Goal: Information Seeking & Learning: Learn about a topic

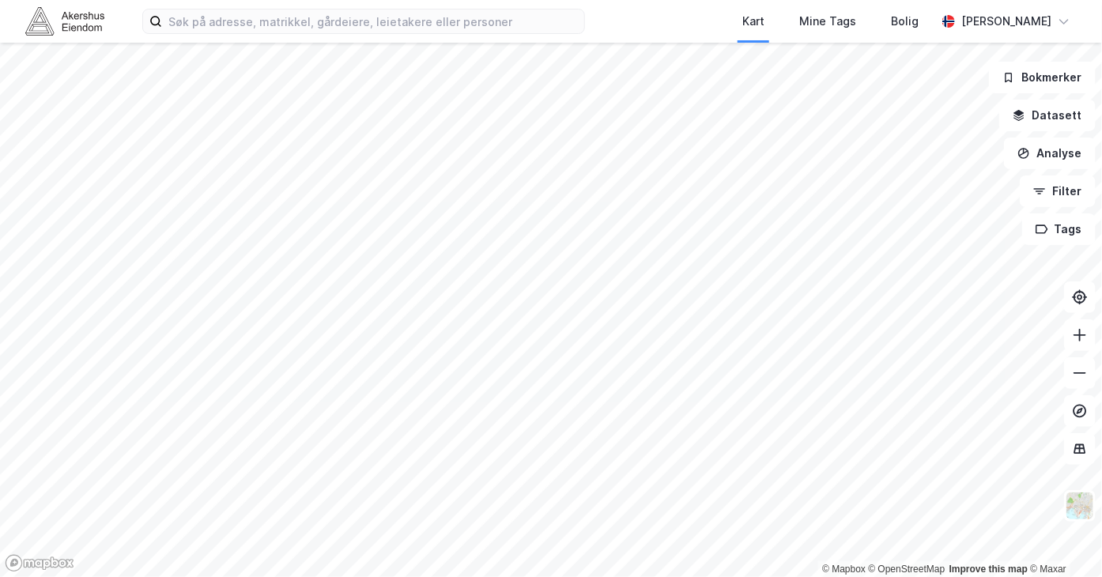
click at [1077, 501] on iframe "Kontrollprogram for chat" at bounding box center [1062, 539] width 79 height 76
click at [1076, 458] on button at bounding box center [1080, 449] width 32 height 32
click at [1073, 458] on button at bounding box center [1080, 449] width 32 height 32
click at [1079, 498] on img at bounding box center [1079, 506] width 30 height 30
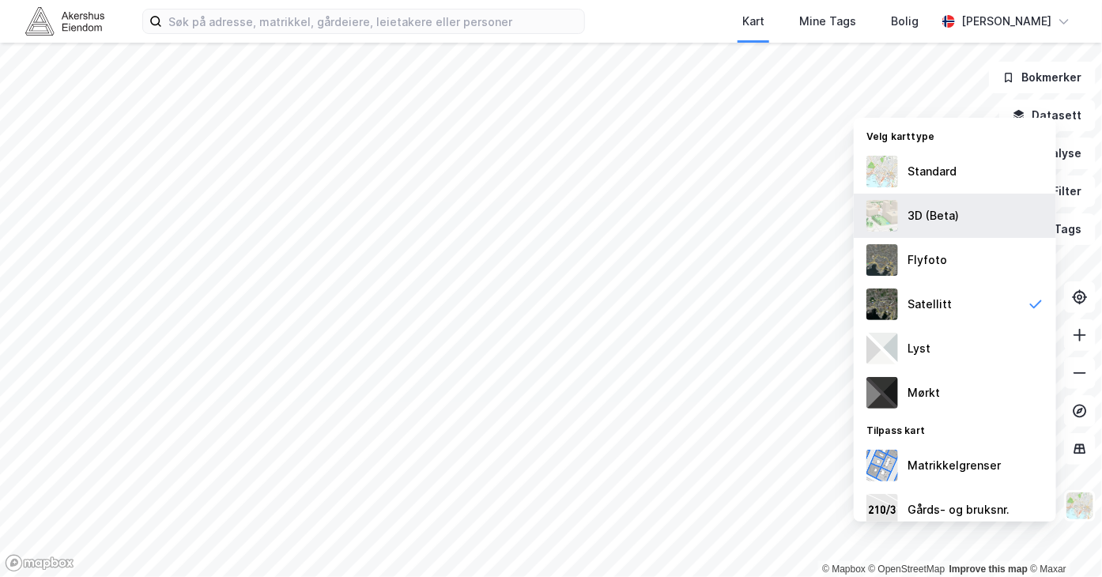
click at [953, 206] on div "3D (Beta)" at bounding box center [932, 215] width 51 height 19
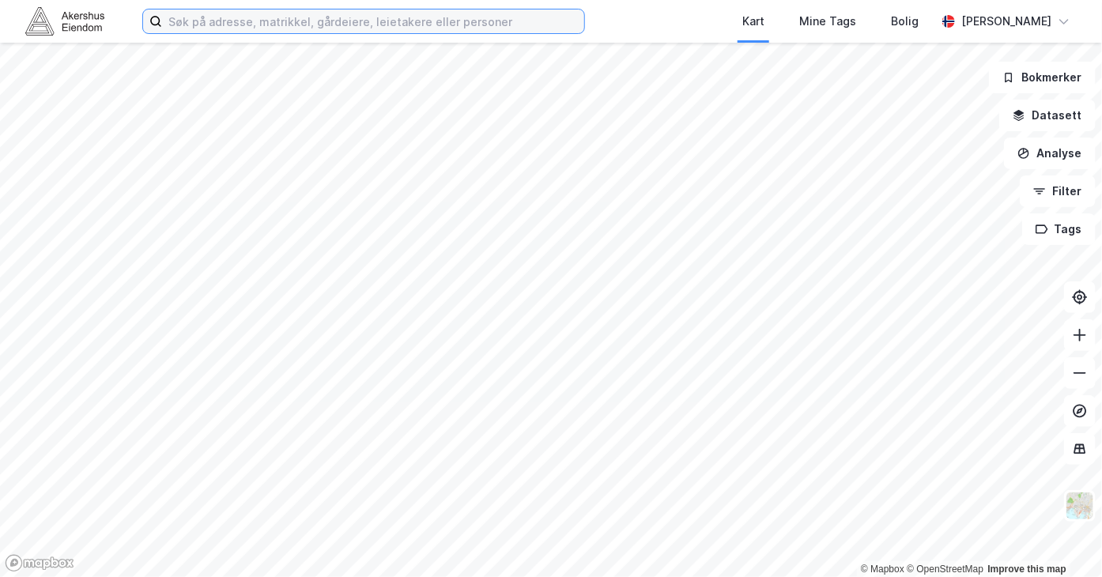
click at [201, 17] on input at bounding box center [373, 21] width 422 height 24
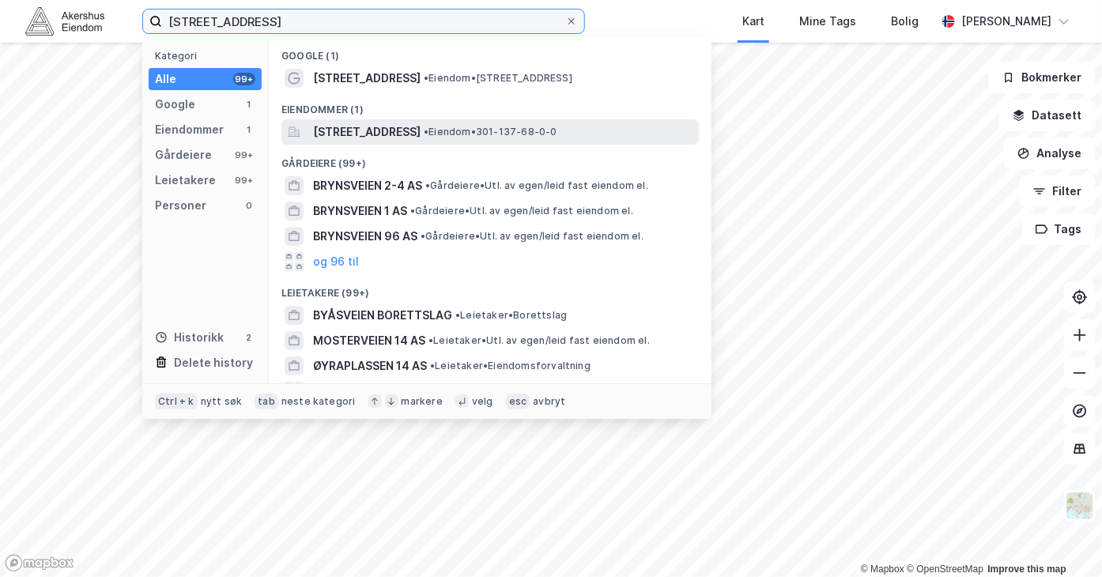
type input "[STREET_ADDRESS]"
click at [375, 126] on span "[STREET_ADDRESS]" at bounding box center [366, 131] width 107 height 19
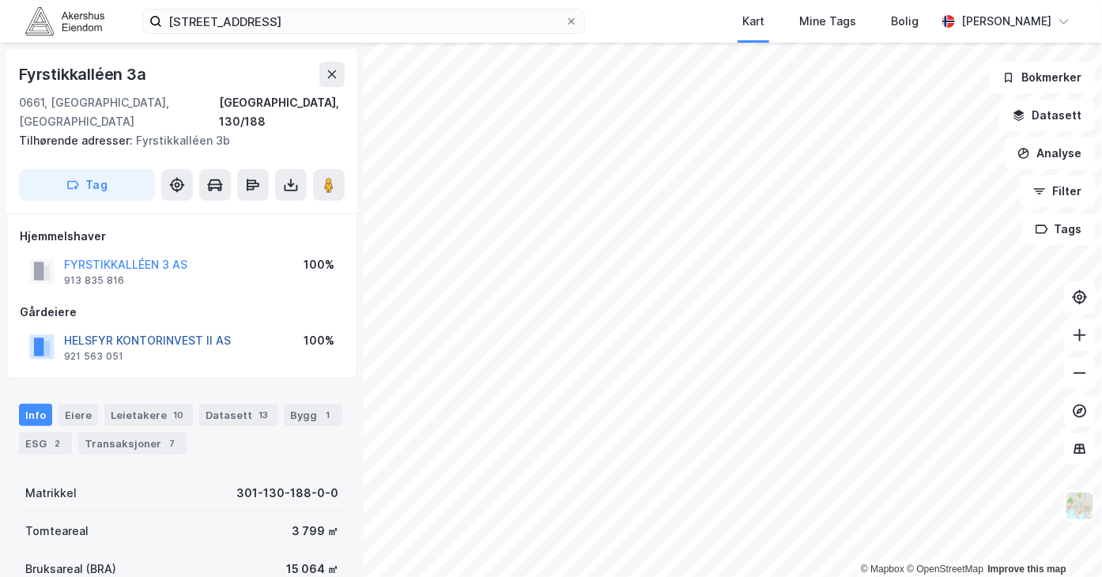
scroll to position [175, 0]
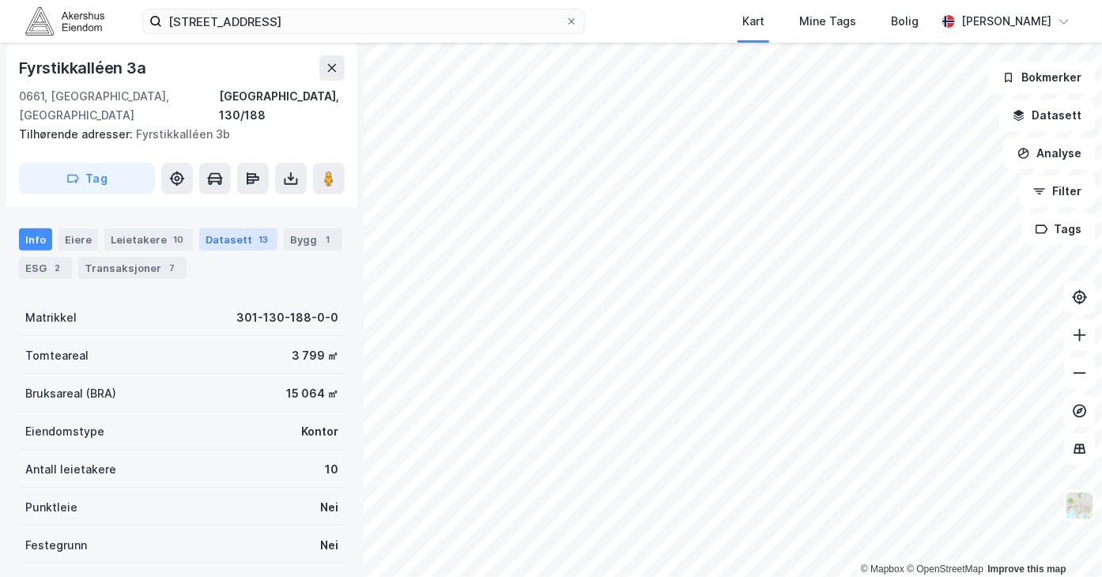
click at [233, 228] on div "Datasett 13" at bounding box center [238, 239] width 78 height 22
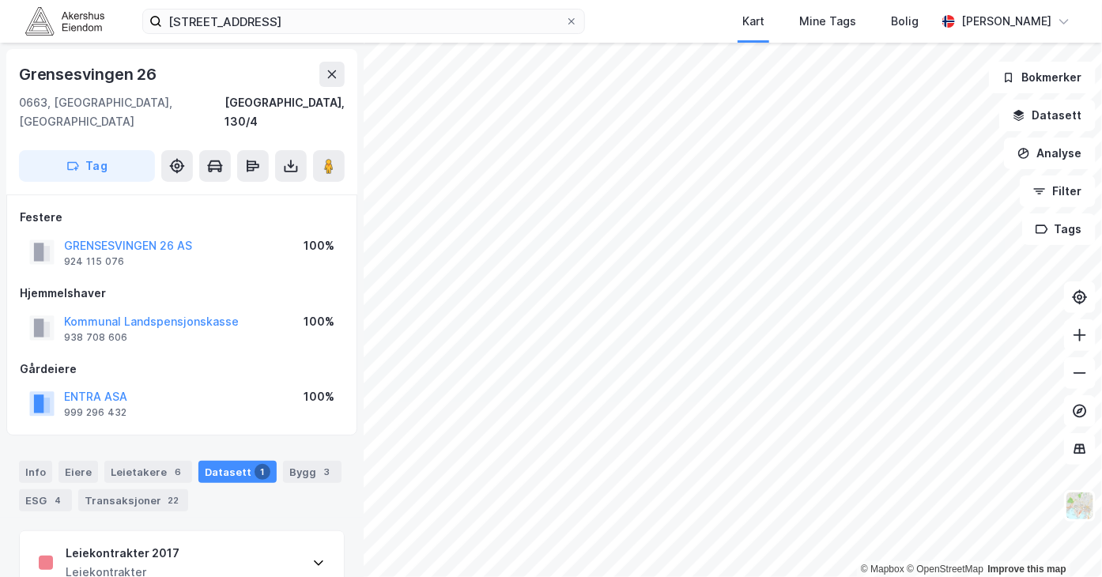
scroll to position [4, 0]
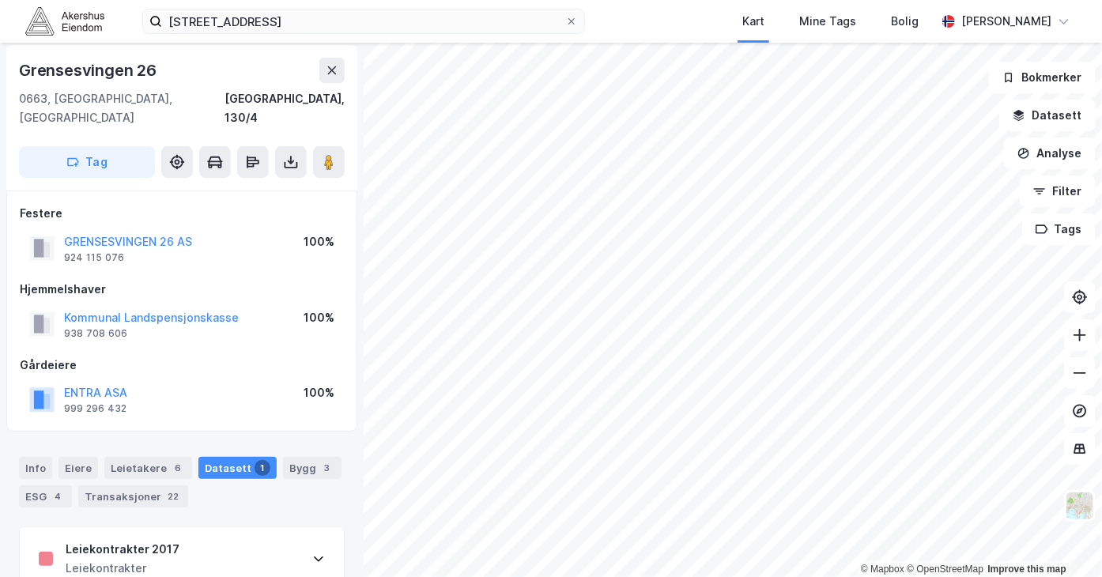
scroll to position [4, 0]
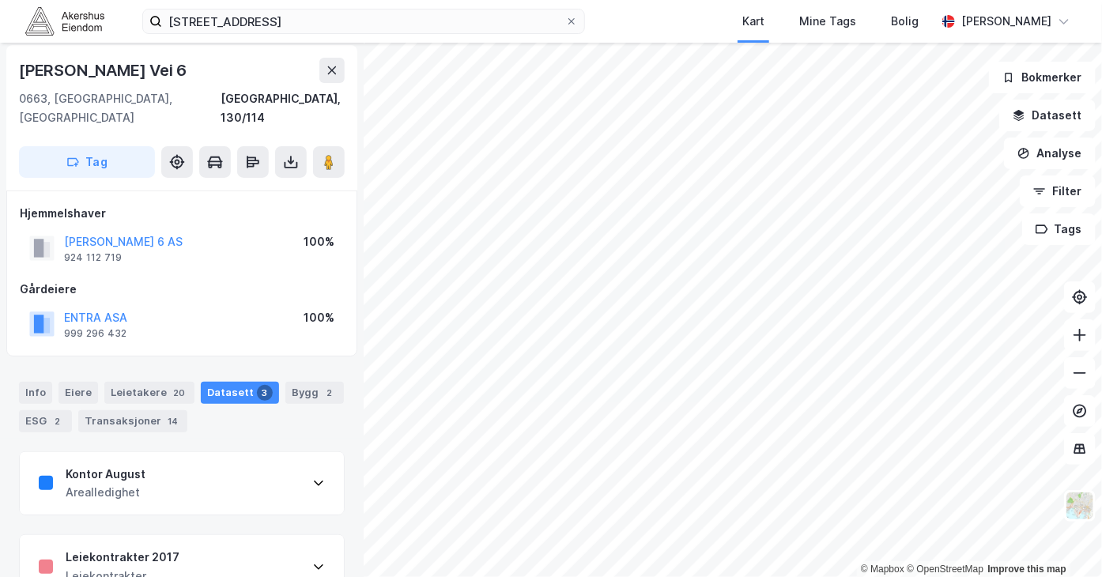
drag, startPoint x: 185, startPoint y: 63, endPoint x: -4, endPoint y: 68, distance: 188.9
click at [0, 68] on html "brynsveien 14 Kart Mine Tags Bolig [PERSON_NAME] © Mapbox © OpenStreetMap Impro…" at bounding box center [551, 288] width 1102 height 577
click at [154, 91] on div "[GEOGRAPHIC_DATA], 130/114" at bounding box center [182, 108] width 326 height 38
click at [120, 64] on div "[PERSON_NAME] Vei 6" at bounding box center [104, 70] width 171 height 25
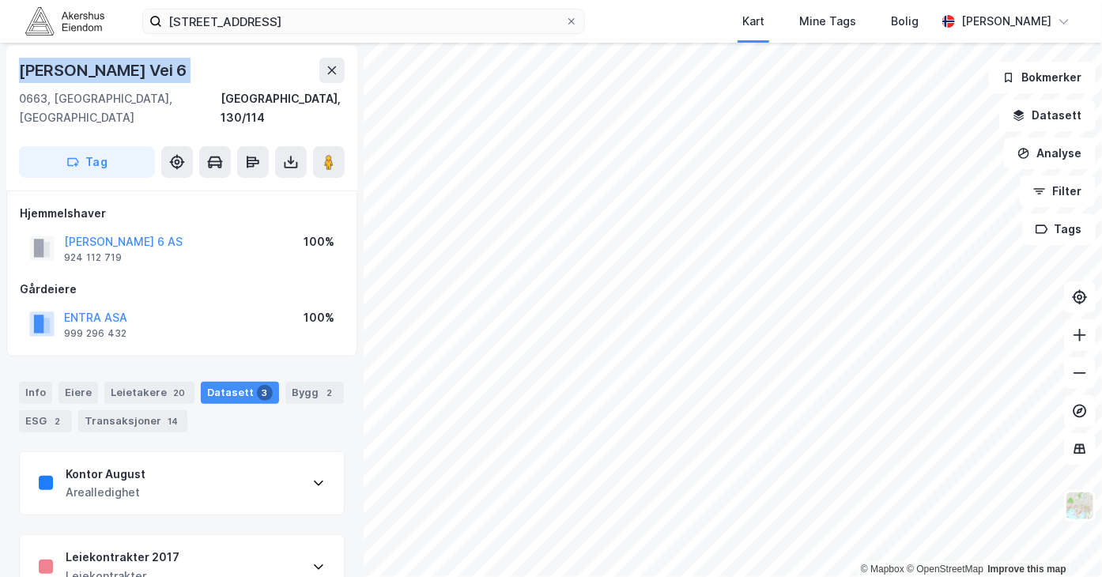
click at [120, 64] on div "[PERSON_NAME] Vei 6" at bounding box center [104, 70] width 171 height 25
copy div "[PERSON_NAME] Vei 6"
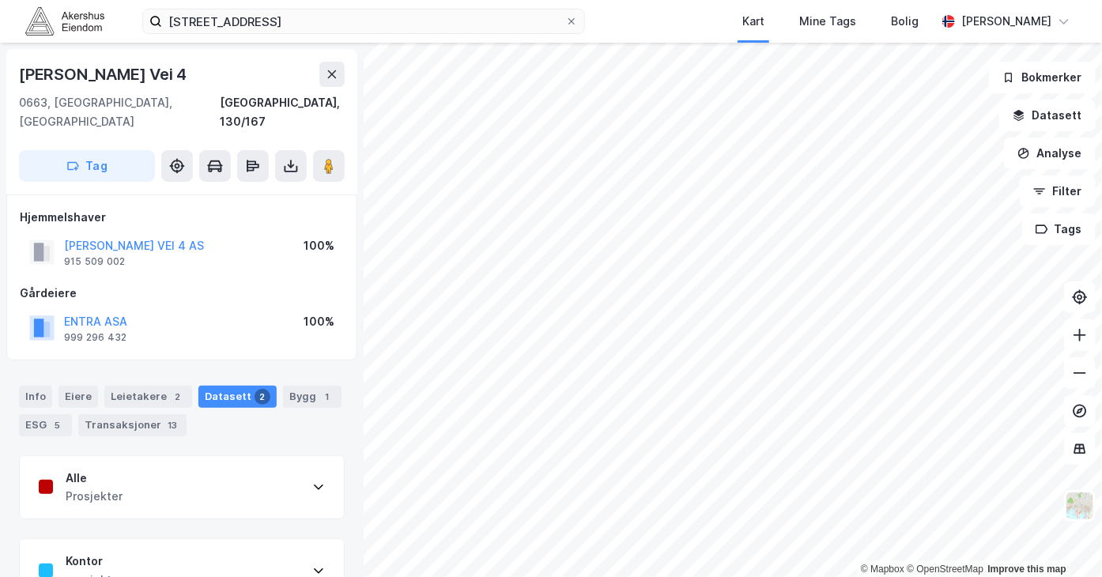
scroll to position [4, 0]
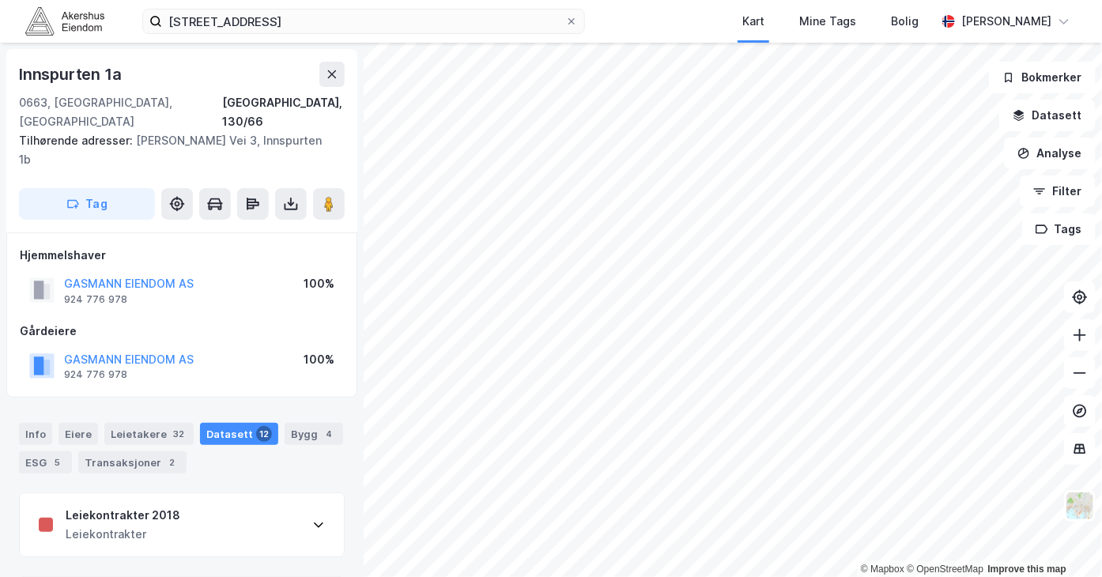
scroll to position [4, 0]
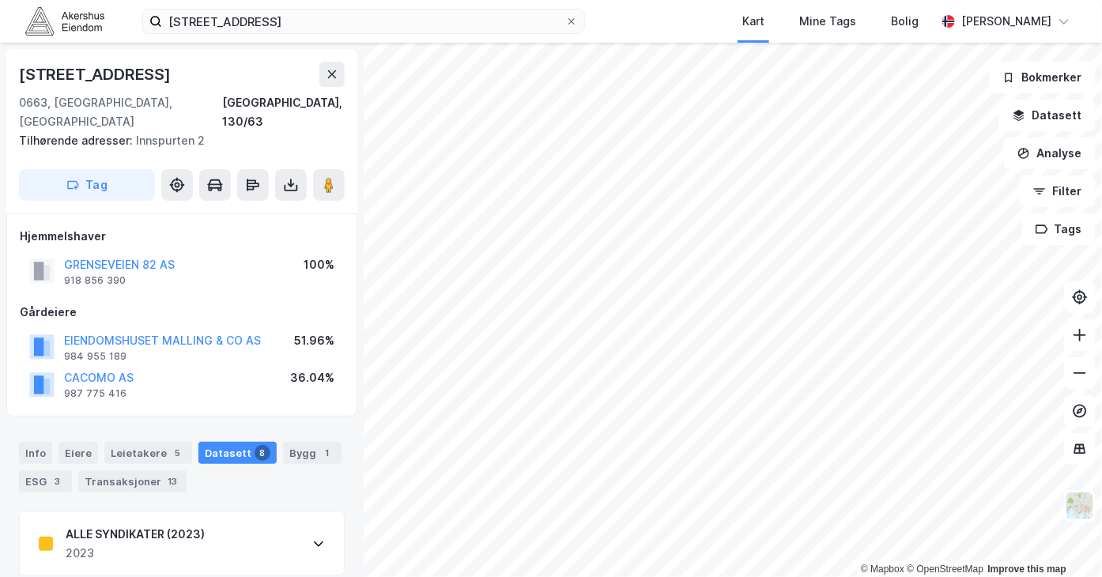
scroll to position [4, 0]
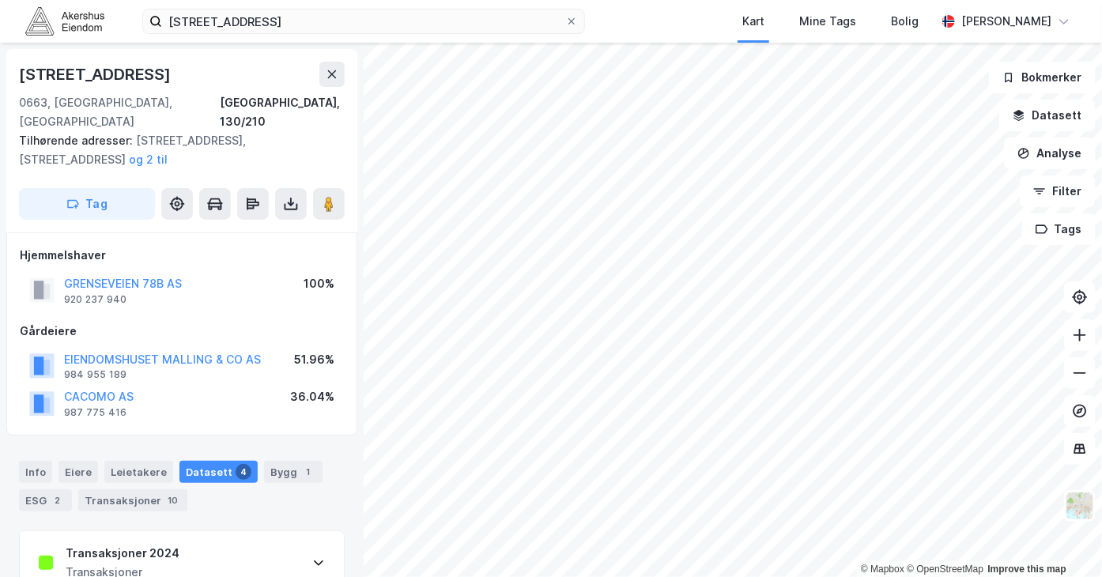
scroll to position [4, 0]
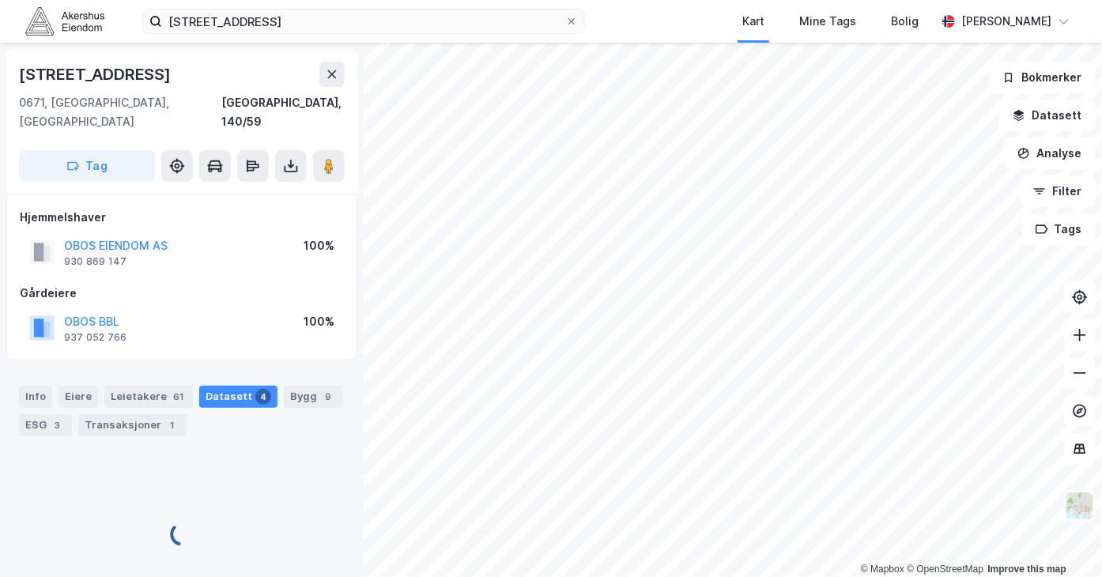
scroll to position [4, 0]
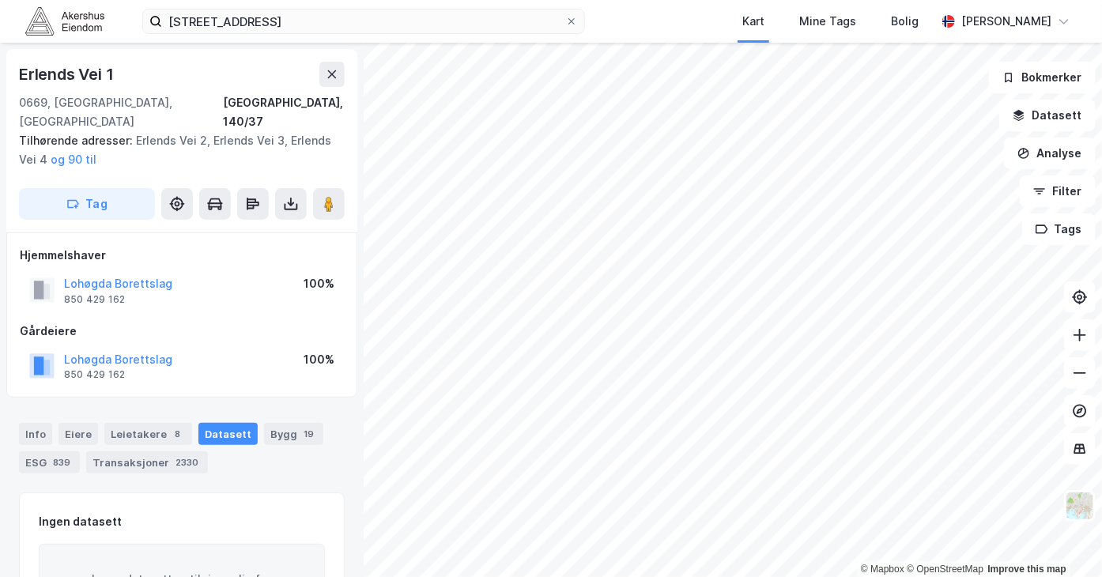
scroll to position [4, 0]
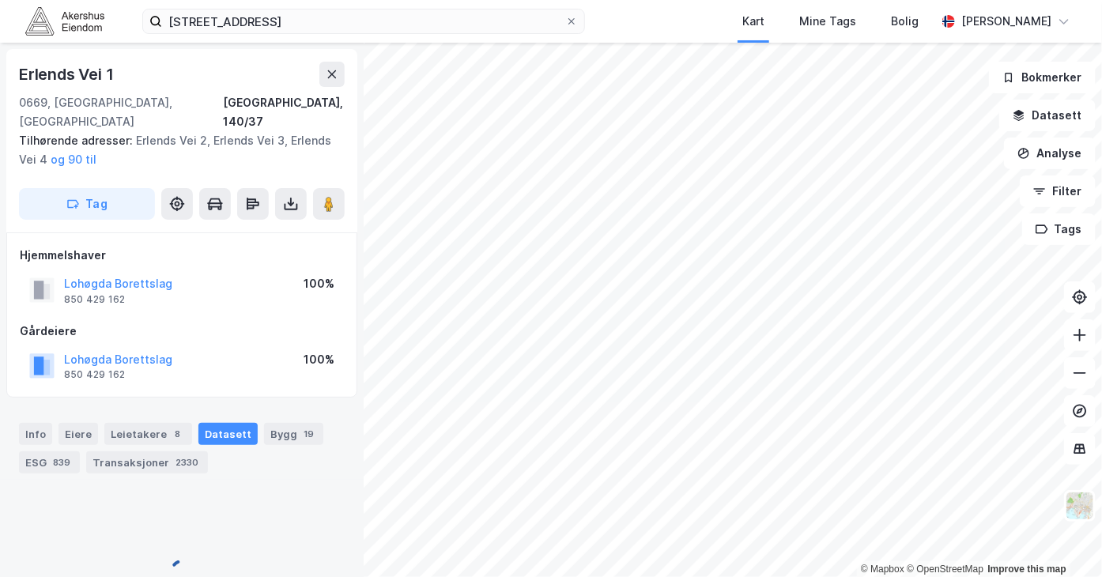
scroll to position [4, 0]
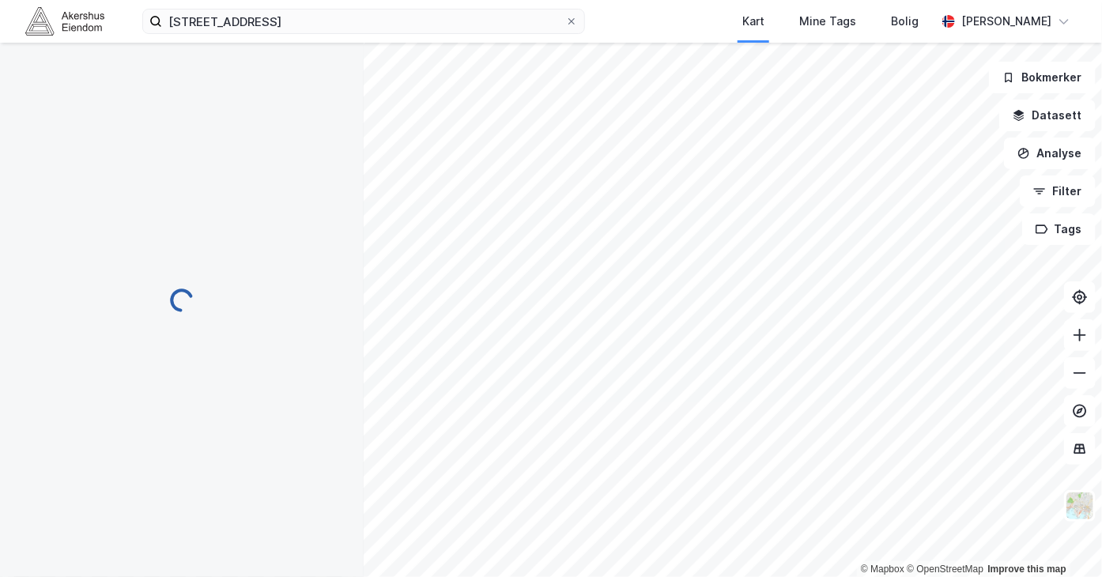
scroll to position [4, 0]
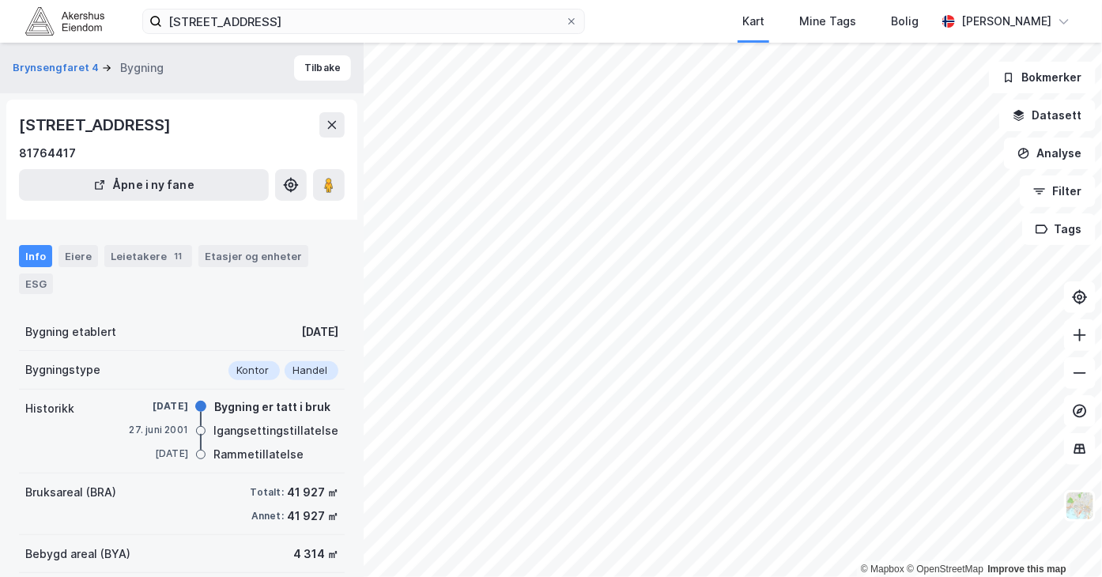
scroll to position [4, 0]
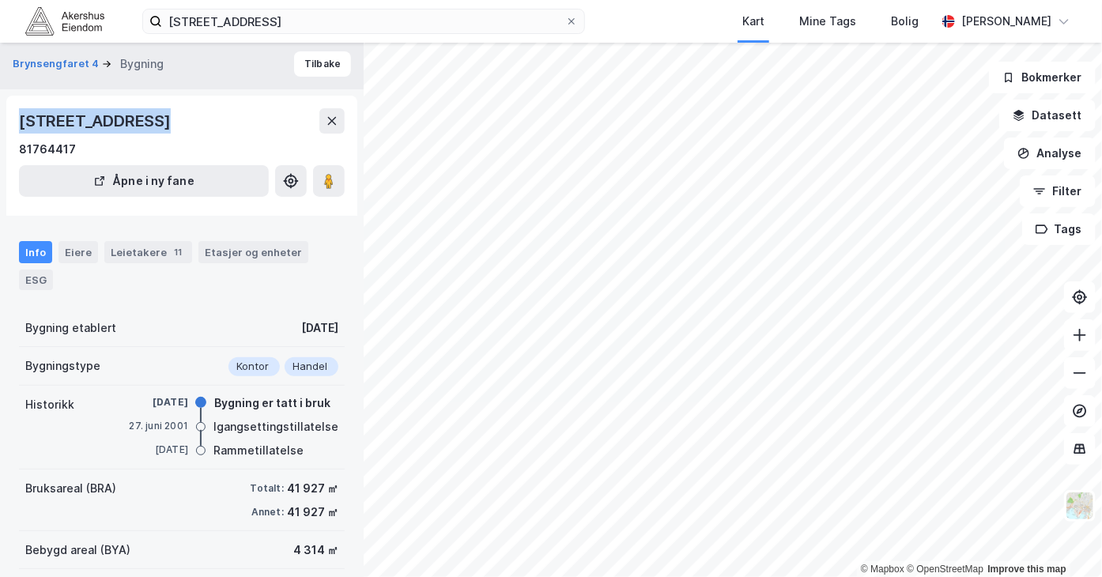
drag, startPoint x: 151, startPoint y: 117, endPoint x: 10, endPoint y: 119, distance: 140.7
click at [10, 119] on div "[STREET_ADDRESS] 81764417 Åpne i ny fane" at bounding box center [181, 156] width 351 height 120
copy div "Brynsengfaret 6A"
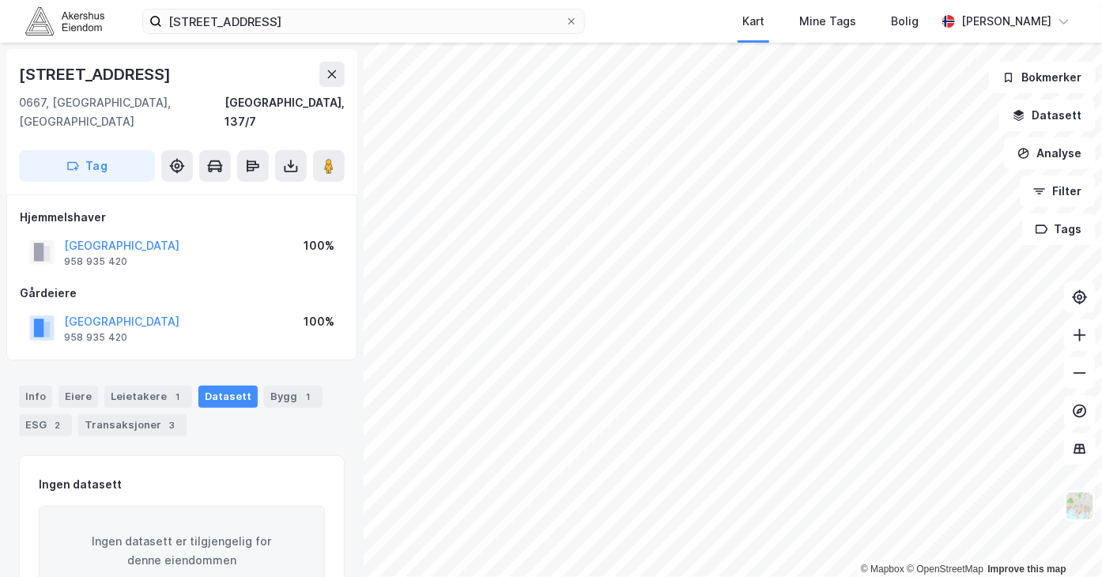
scroll to position [4, 0]
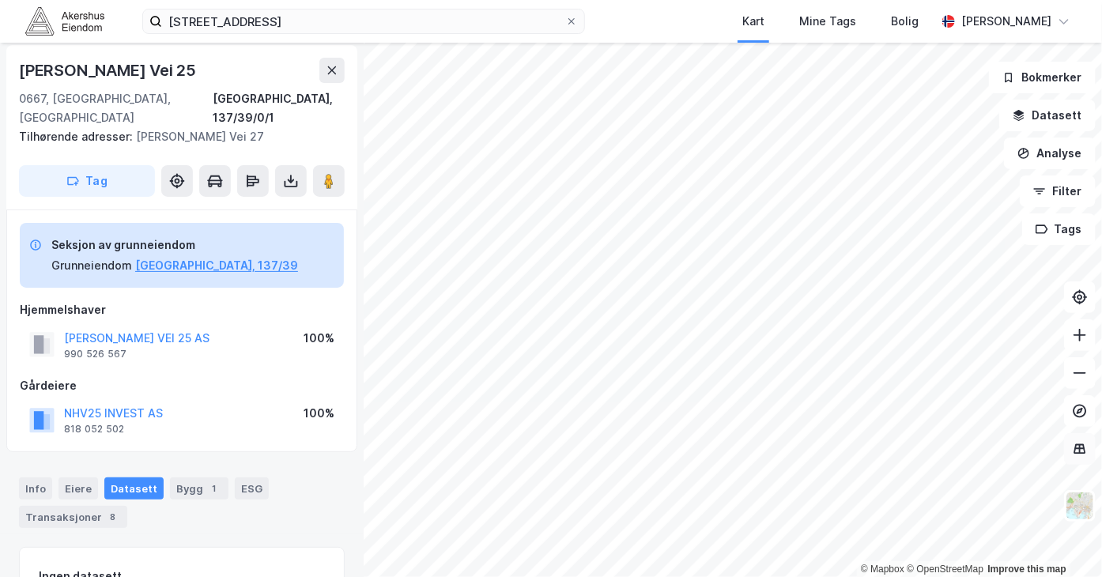
scroll to position [4, 0]
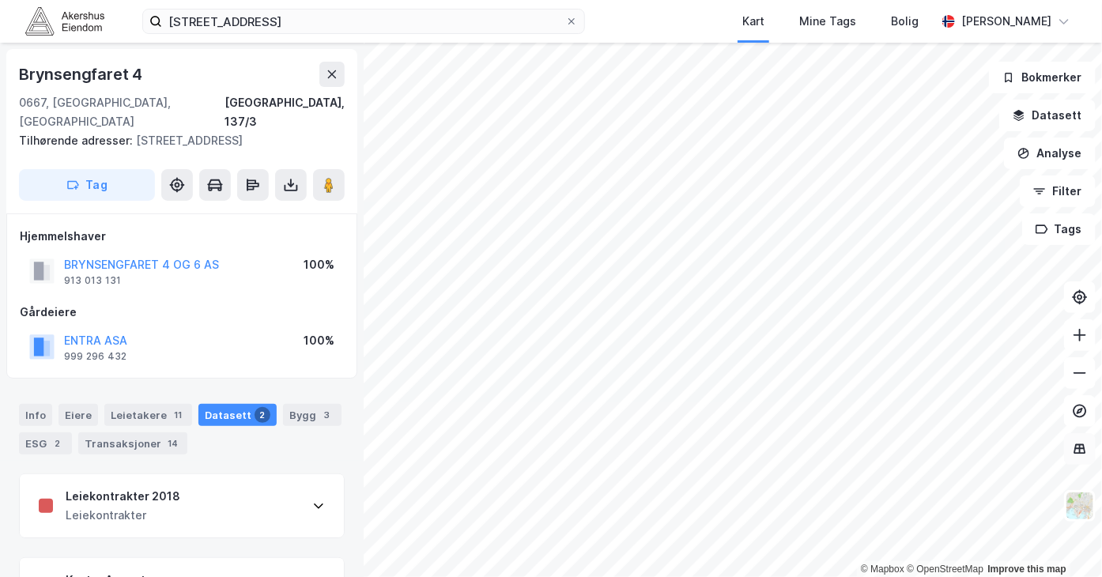
scroll to position [4, 0]
